Goal: Navigation & Orientation: Understand site structure

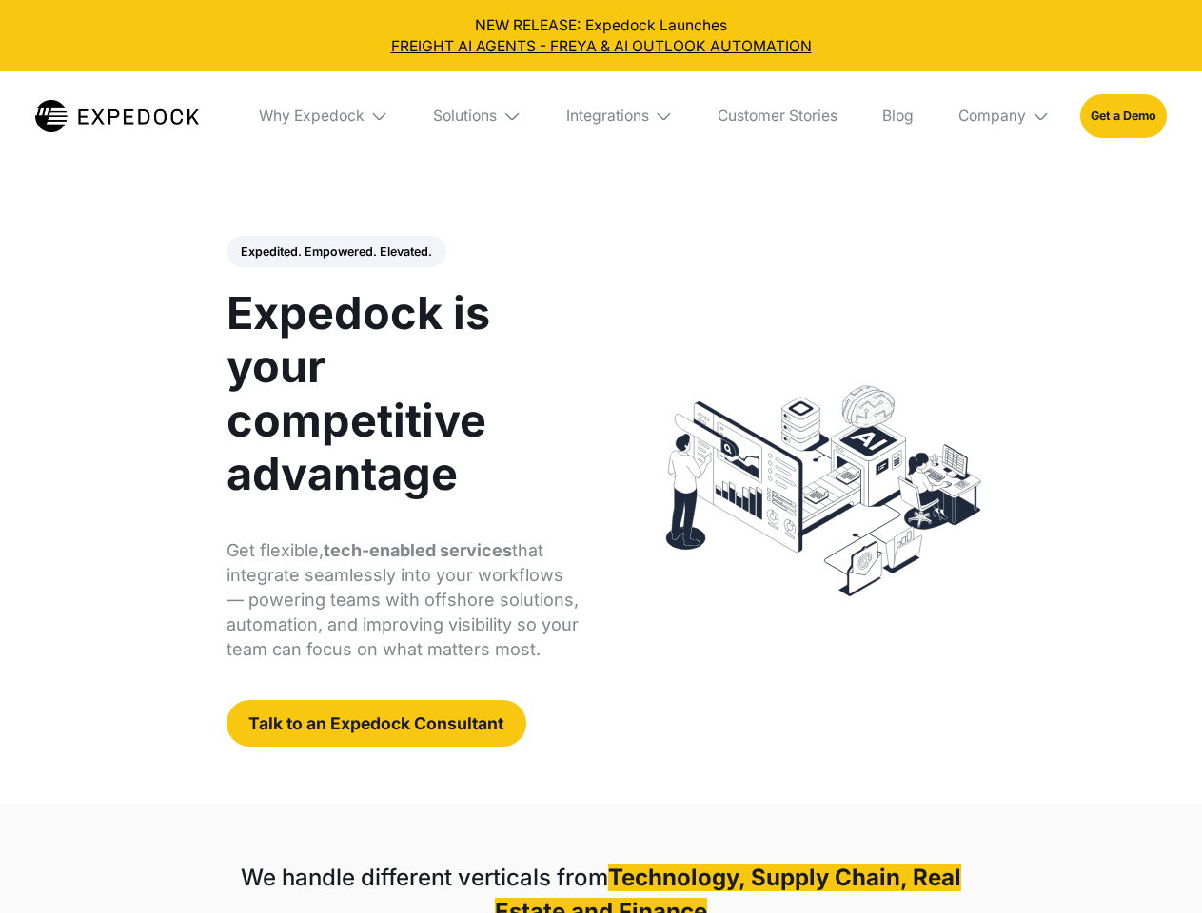
select select
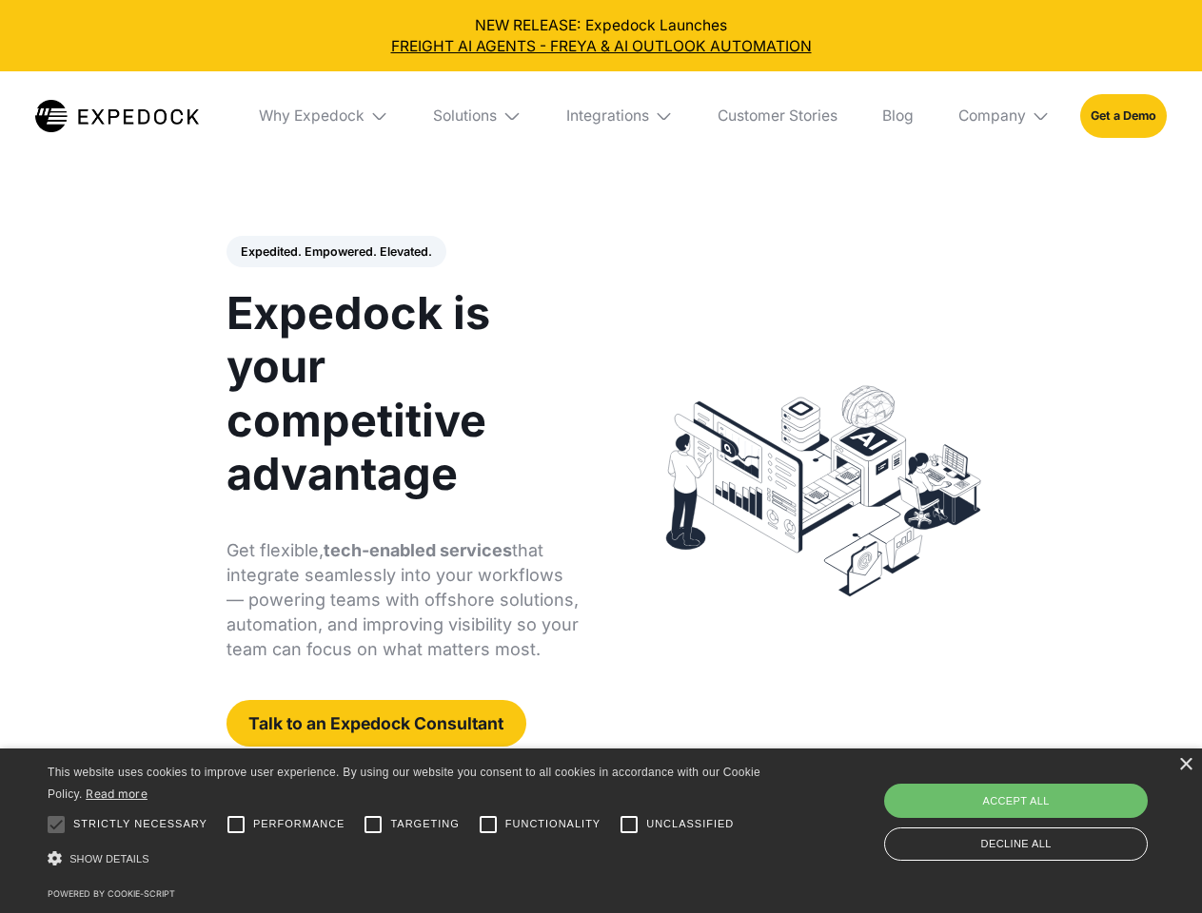
click at [600, 116] on div "Integrations" at bounding box center [607, 116] width 83 height 19
click at [324, 116] on div "Why Expedock" at bounding box center [296, 116] width 106 height 19
click at [479, 116] on div "Solutions" at bounding box center [450, 116] width 64 height 19
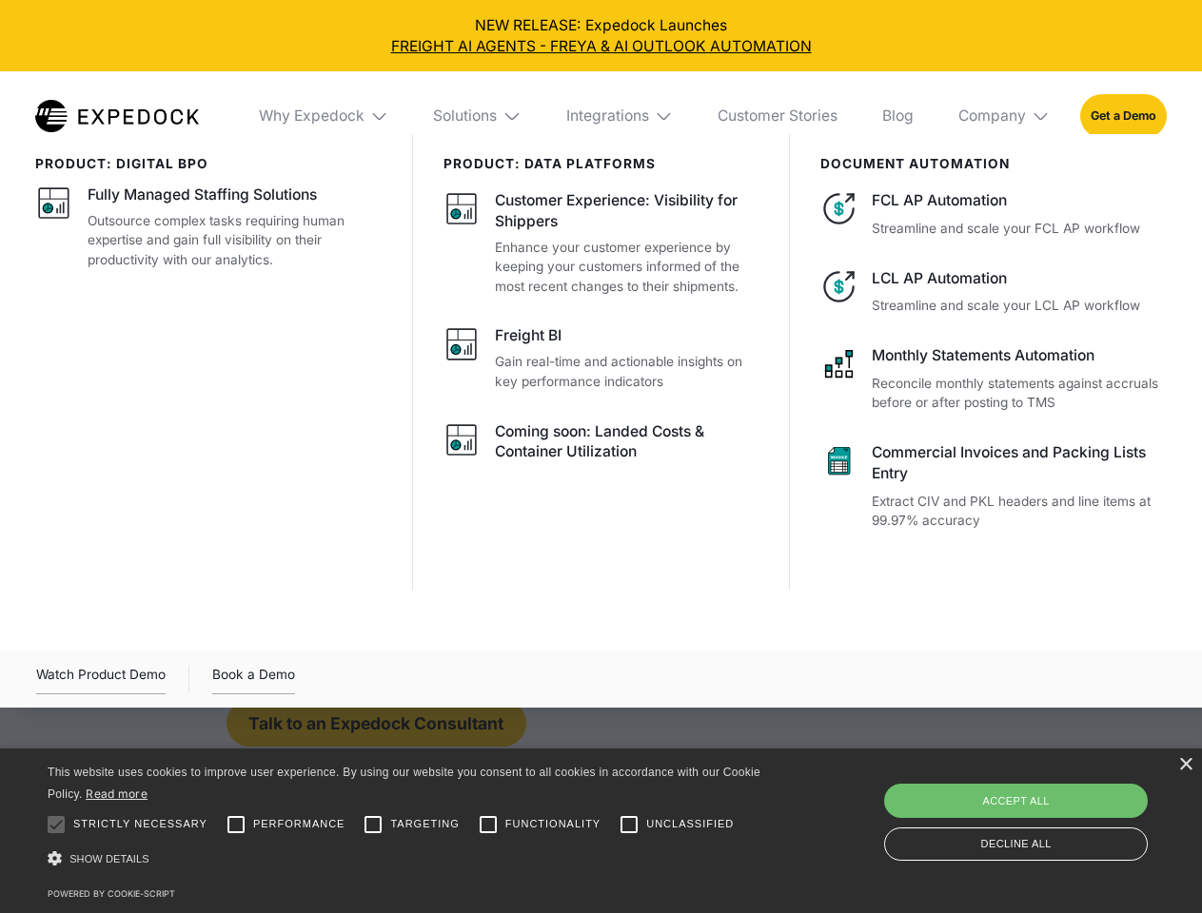
click at [620, 116] on div "Integrations" at bounding box center [607, 116] width 83 height 19
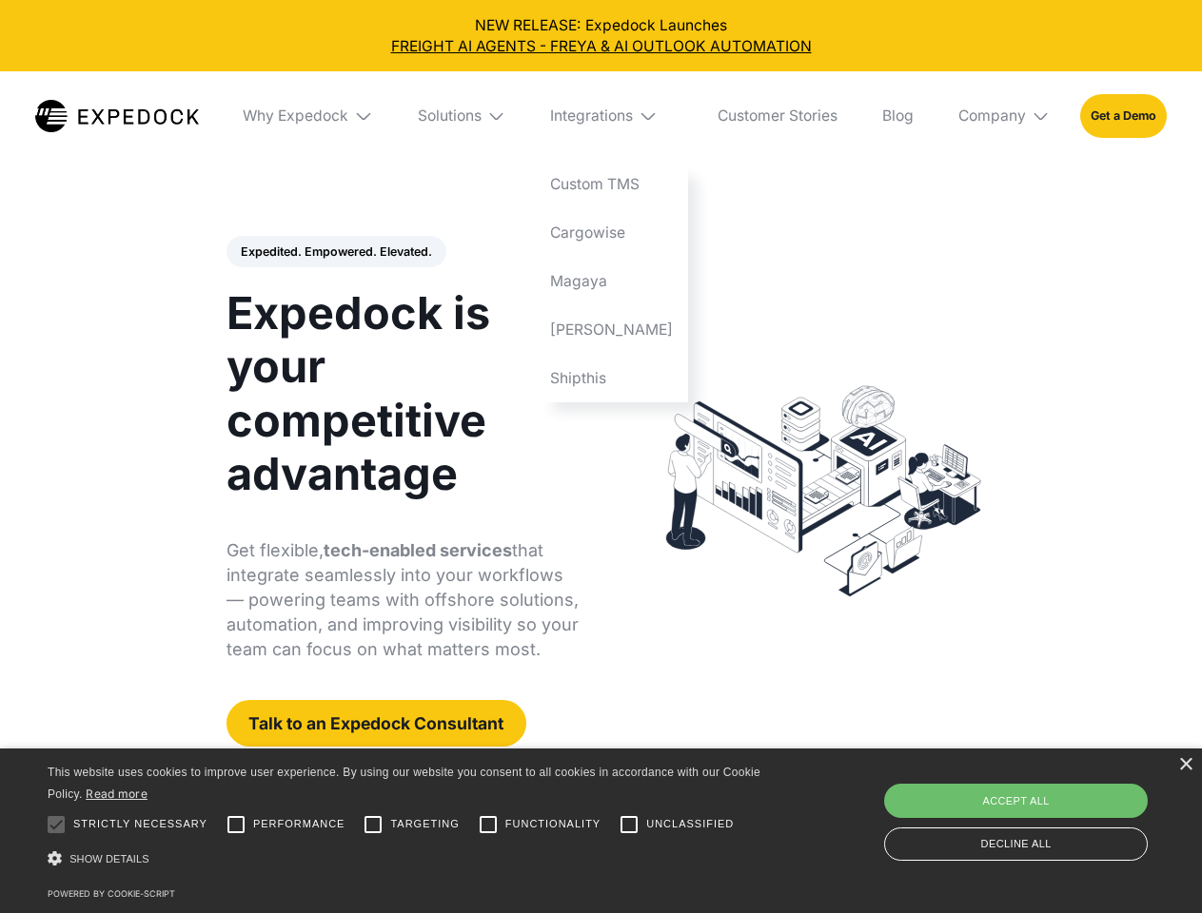
click at [1005, 116] on div "Company" at bounding box center [992, 116] width 68 height 19
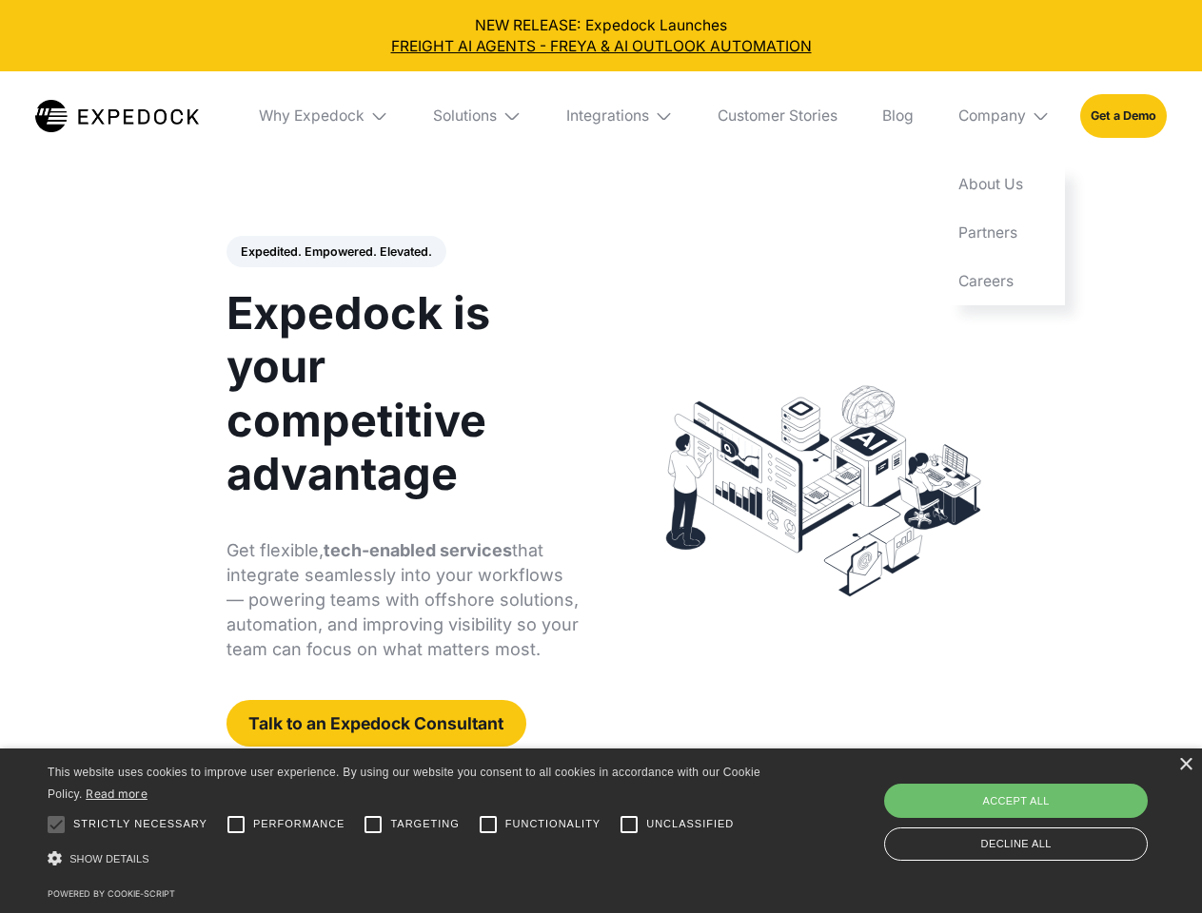
click at [335, 252] on div "Expedited. Empowered. Elevated. Automate Freight Document Extraction at 99.97% …" at bounding box center [402, 492] width 353 height 512
click at [56, 825] on div at bounding box center [56, 825] width 38 height 38
click at [236, 825] on input "Performance" at bounding box center [236, 825] width 38 height 38
checkbox input "true"
click at [373, 825] on input "Targeting" at bounding box center [373, 825] width 38 height 38
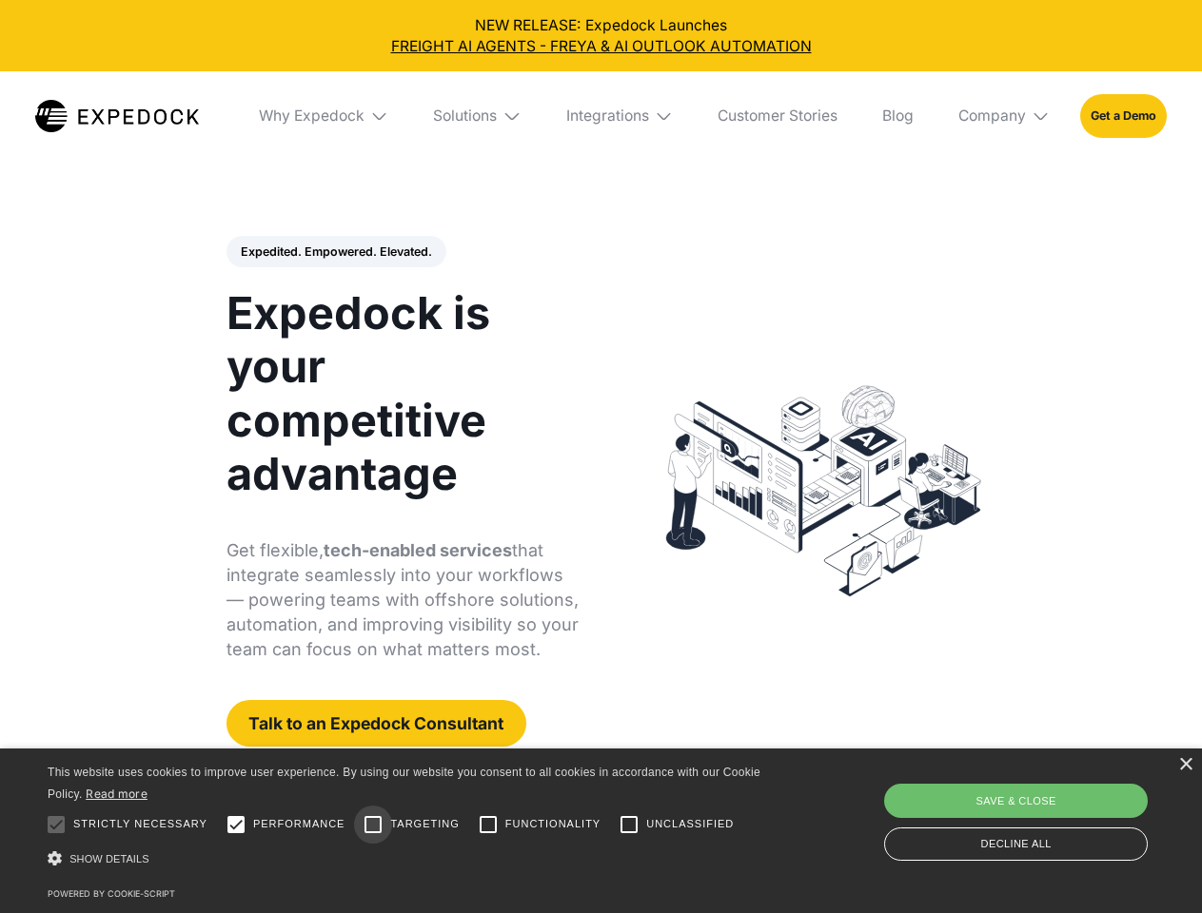
checkbox input "true"
click at [488, 825] on input "Functionality" at bounding box center [488, 825] width 38 height 38
checkbox input "true"
